Goal: Find specific page/section: Find specific page/section

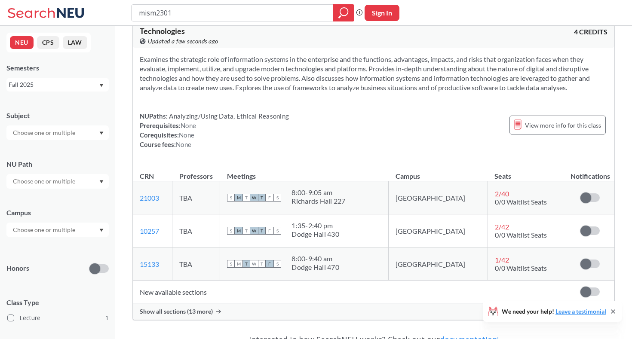
scroll to position [41, 0]
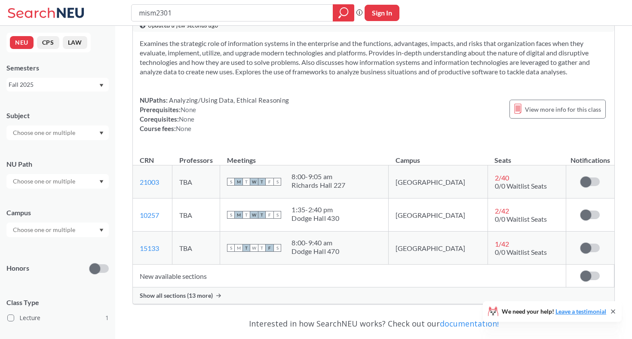
click at [292, 289] on div "Show all sections (13 more)" at bounding box center [374, 296] width 482 height 16
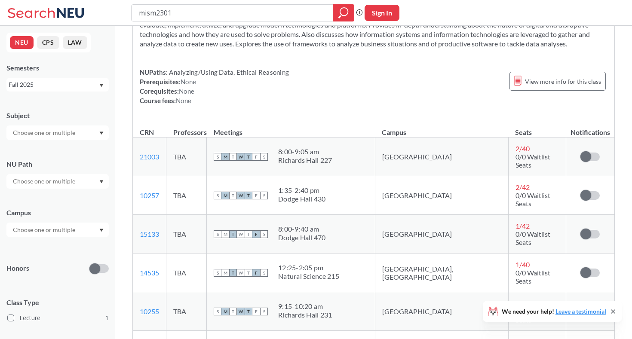
scroll to position [49, 0]
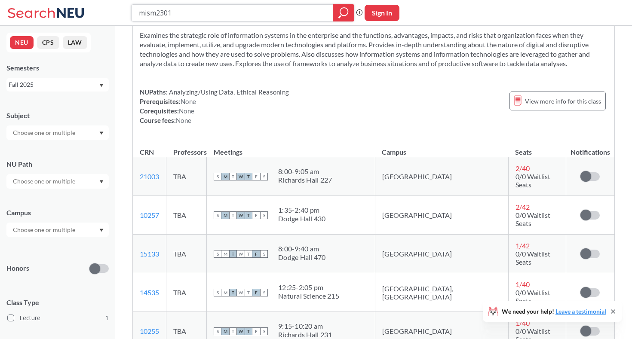
click at [269, 14] on input "mism2301" at bounding box center [232, 13] width 189 height 15
type input "m"
type input "acct2301"
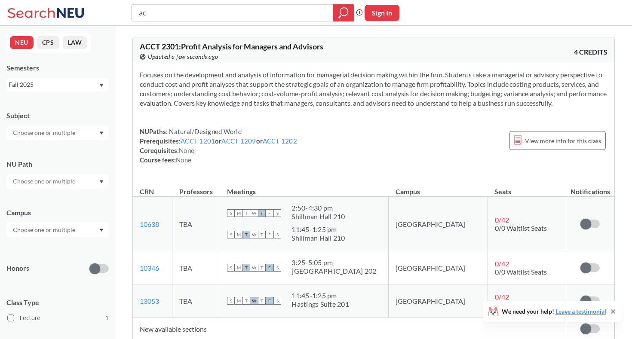
type input "a"
type input "mism2301"
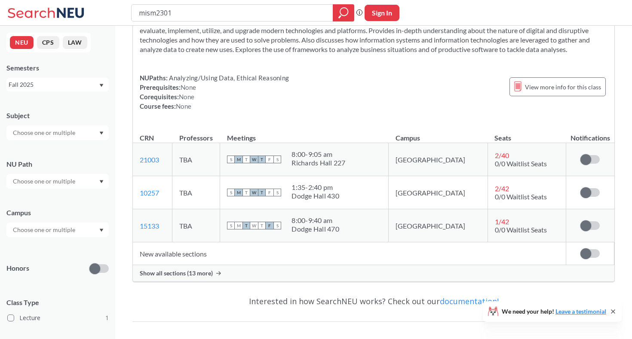
scroll to position [86, 0]
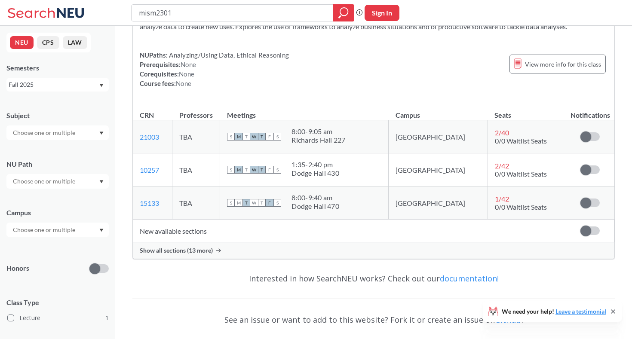
click at [243, 251] on div "Show all sections (13 more)" at bounding box center [374, 251] width 482 height 16
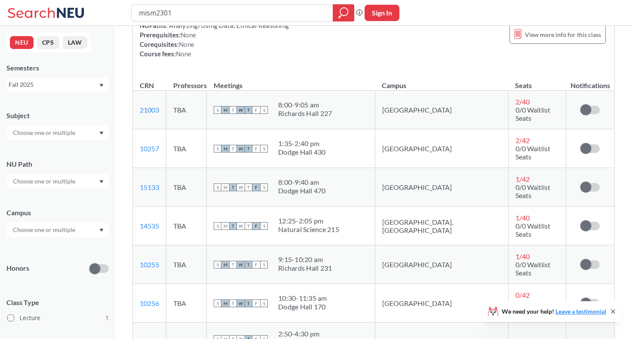
scroll to position [110, 0]
